Goal: Find contact information: Find contact information

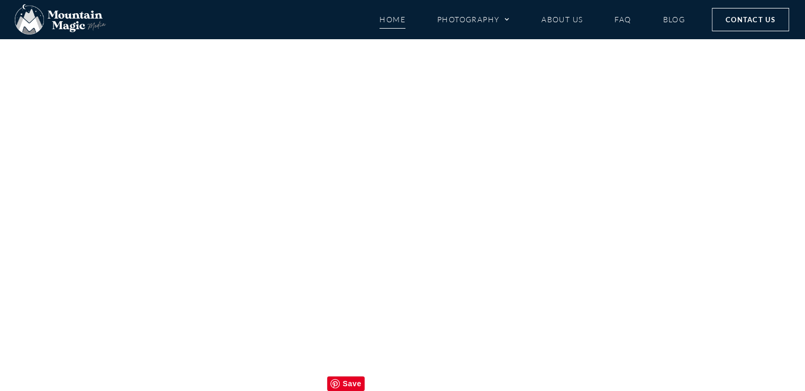
scroll to position [4959, 0]
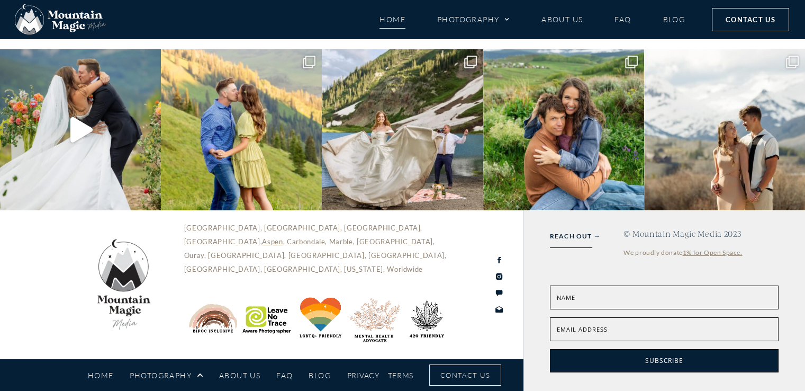
click at [472, 349] on div "[GEOGRAPHIC_DATA], [GEOGRAPHIC_DATA], [GEOGRAPHIC_DATA], [GEOGRAPHIC_DATA], [GE…" at bounding box center [262, 284] width 524 height 149
click at [480, 375] on link "Contact Us" at bounding box center [465, 374] width 72 height 21
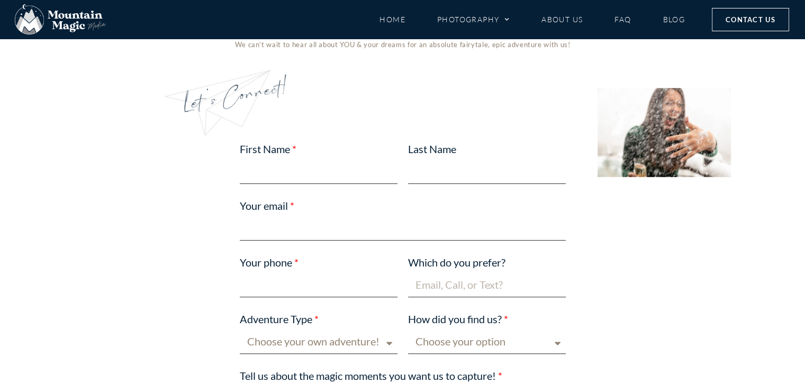
scroll to position [582, 0]
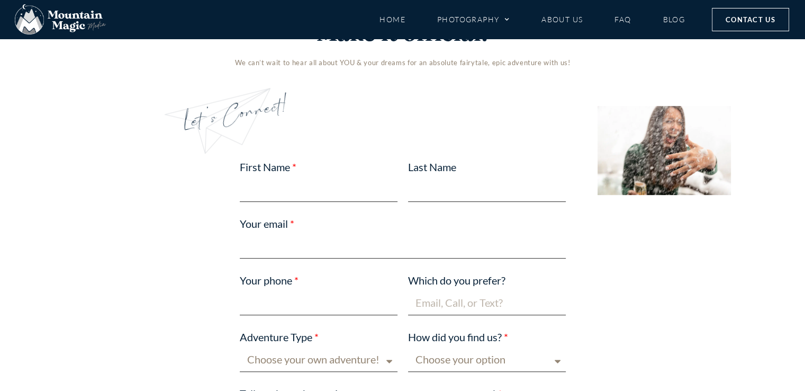
click at [542, 192] on input "Last Name" at bounding box center [487, 189] width 158 height 25
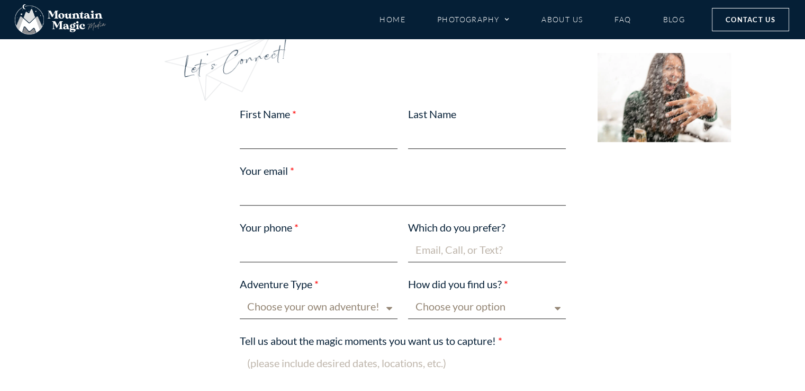
click at [518, 248] on input "Which do you prefer?" at bounding box center [487, 249] width 158 height 25
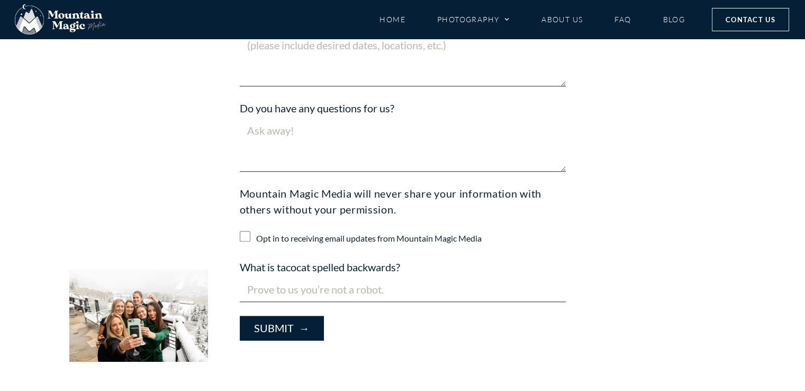
scroll to position [688, 0]
